Goal: Information Seeking & Learning: Learn about a topic

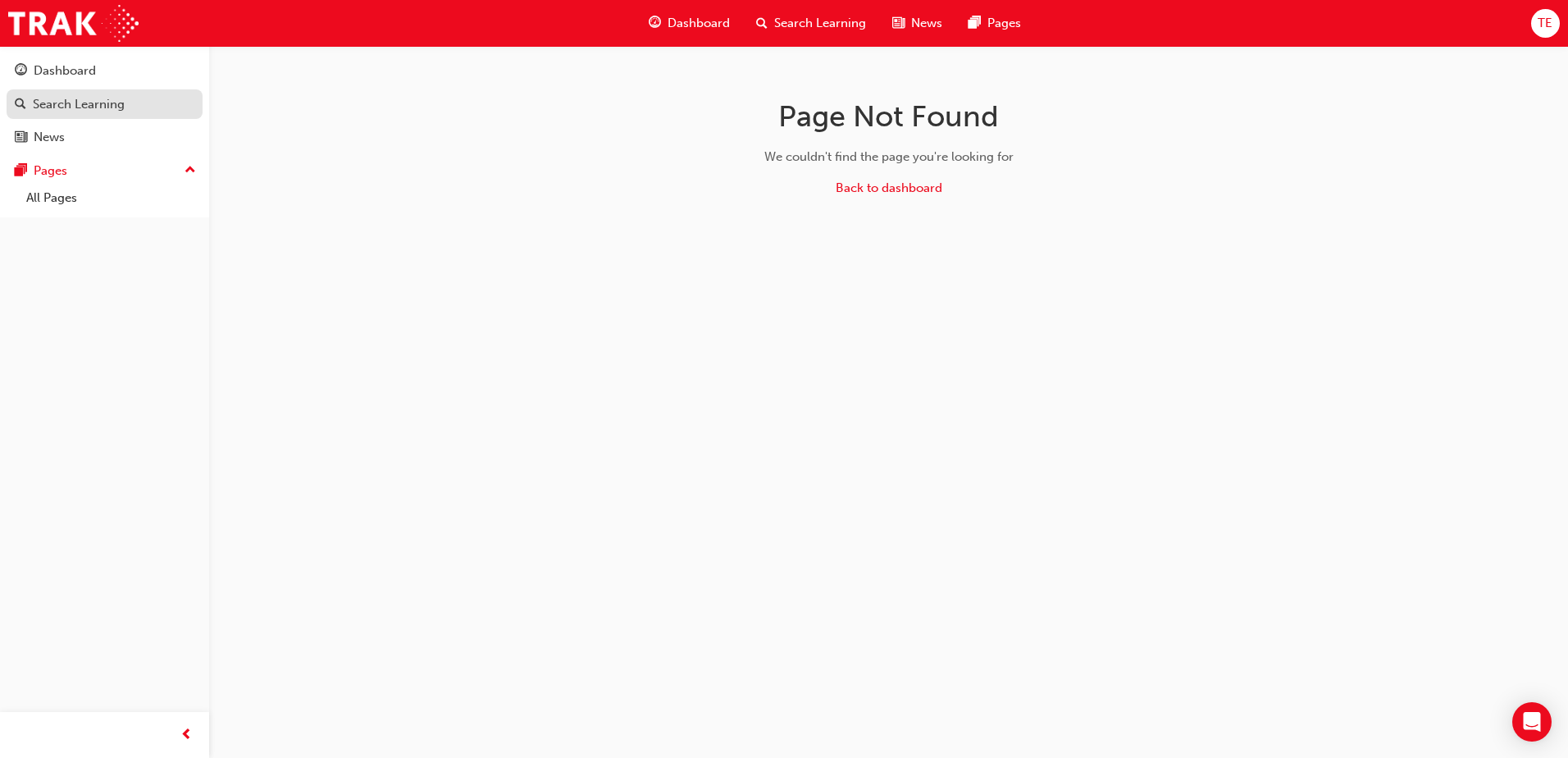
click at [71, 104] on div "Search Learning" at bounding box center [78, 105] width 92 height 19
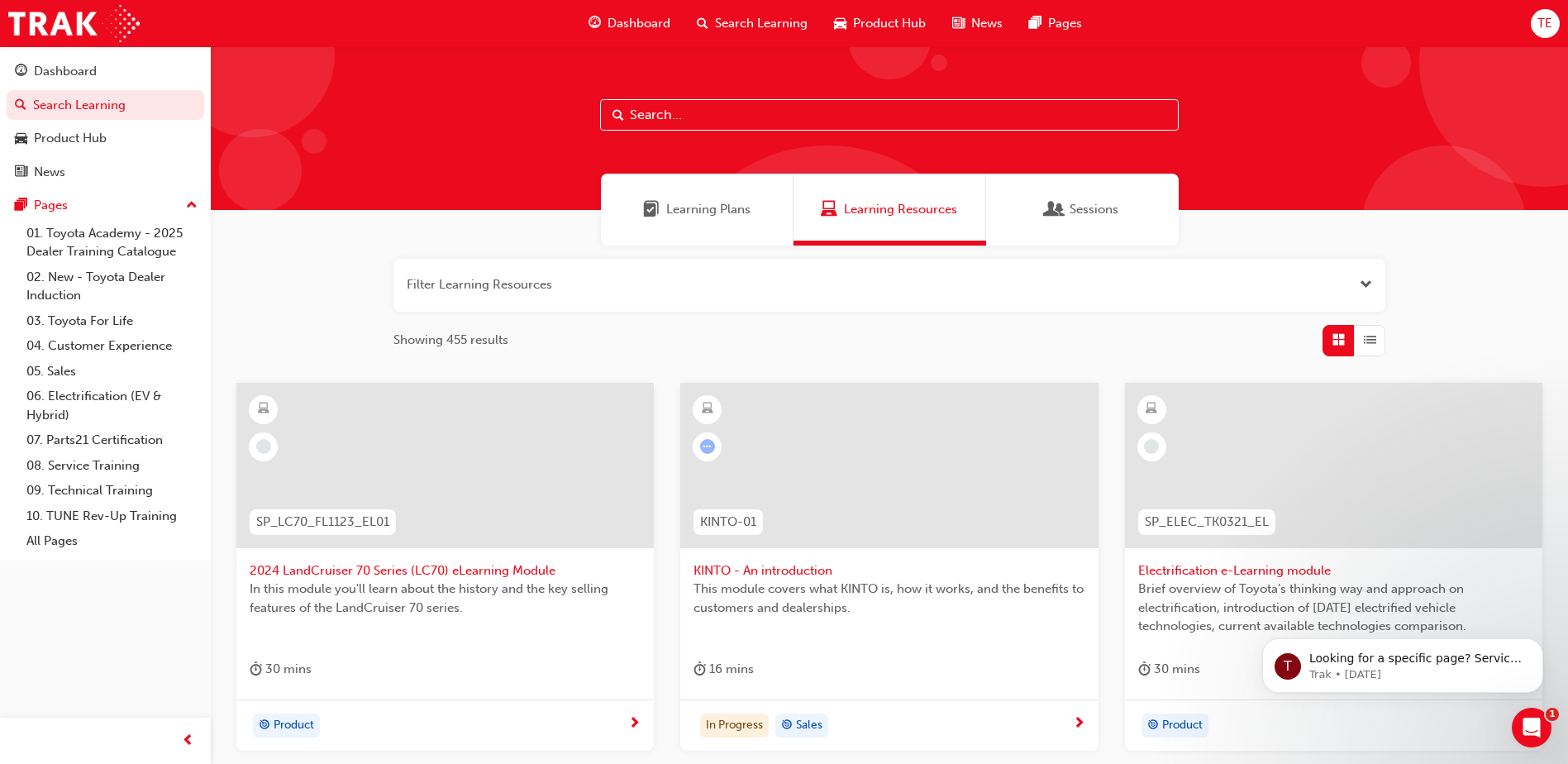
click at [1547, 33] on div "TE" at bounding box center [1545, 24] width 29 height 29
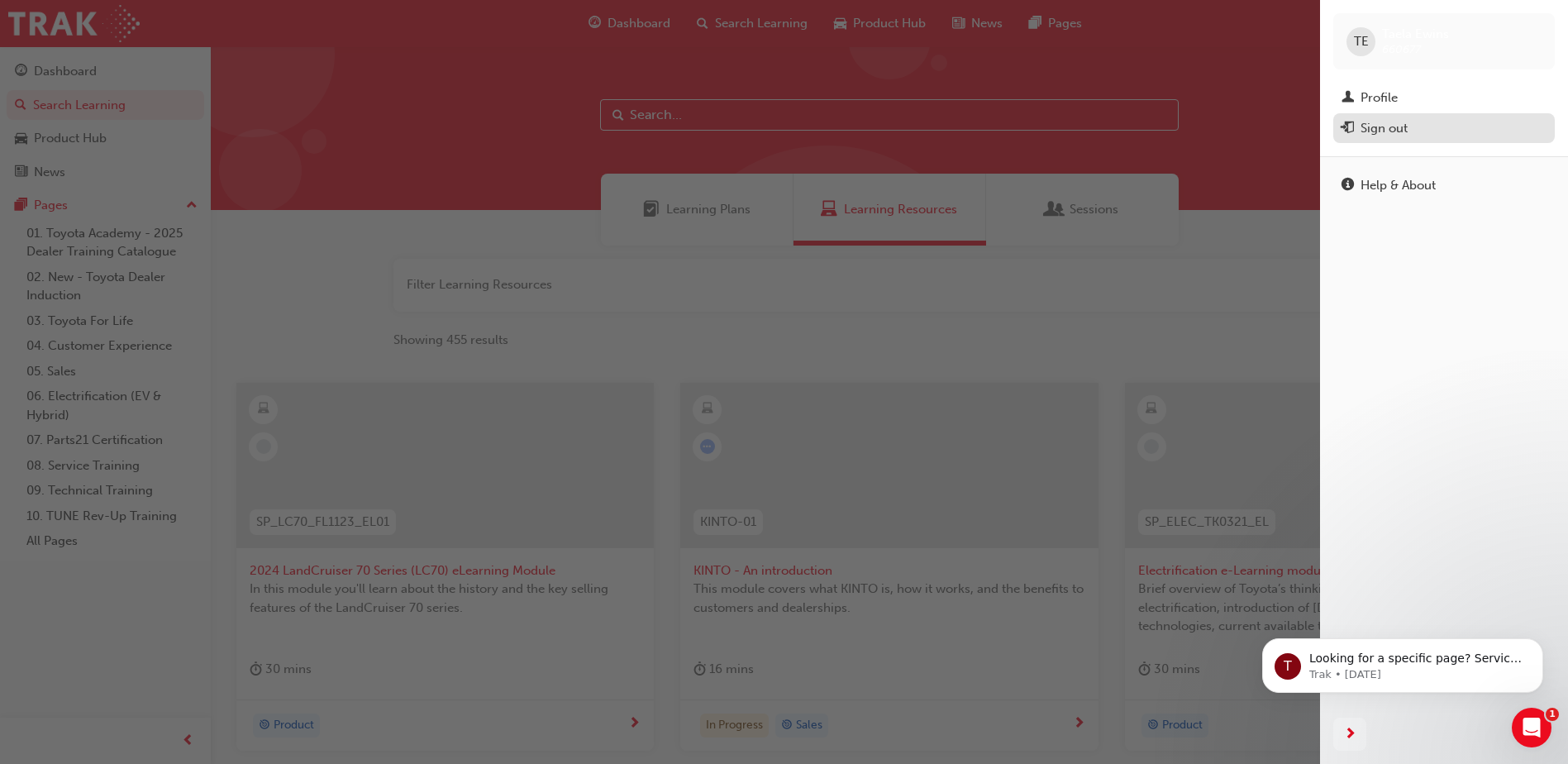
click at [1426, 113] on button "Sign out" at bounding box center [1443, 129] width 222 height 31
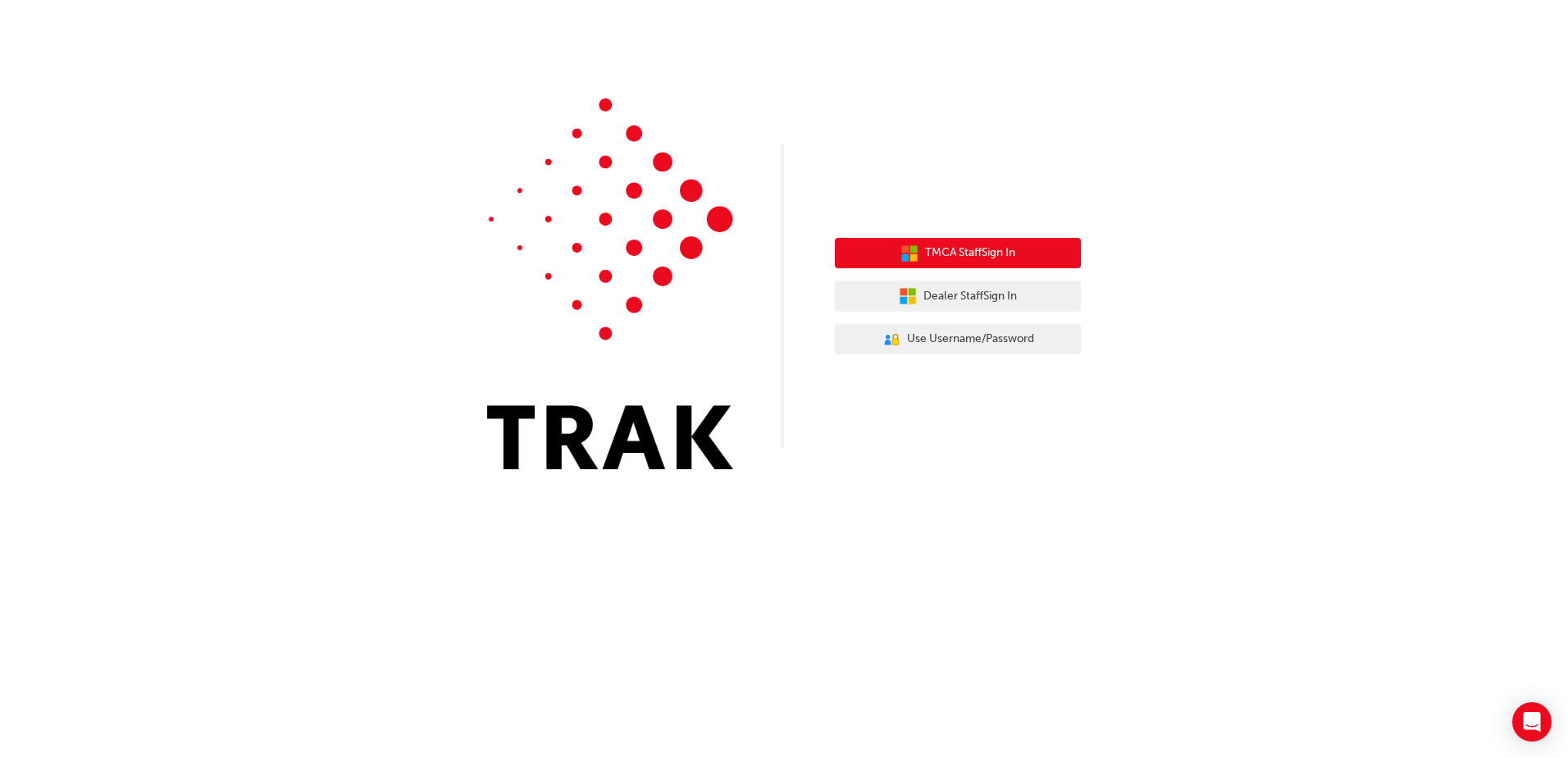
click at [963, 252] on span "TMCA Staff Sign In" at bounding box center [970, 253] width 90 height 19
